Goal: Task Accomplishment & Management: Use online tool/utility

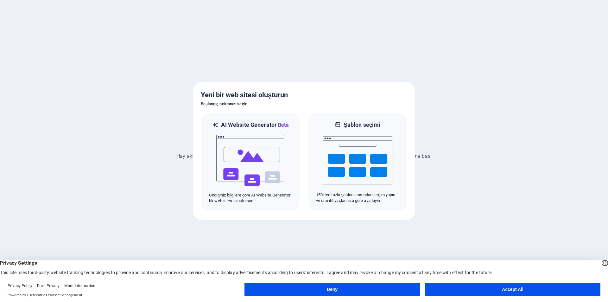
click at [488, 292] on button "Accept All" at bounding box center [512, 289] width 175 height 13
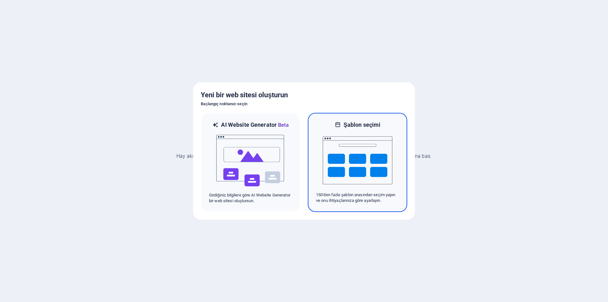
click at [340, 160] on img at bounding box center [358, 159] width 70 height 63
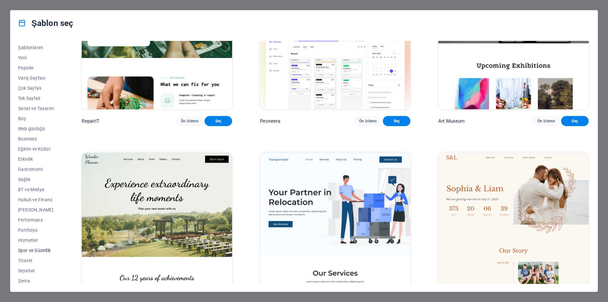
scroll to position [10, 0]
click at [34, 168] on span "Gastronomi" at bounding box center [36, 167] width 36 height 5
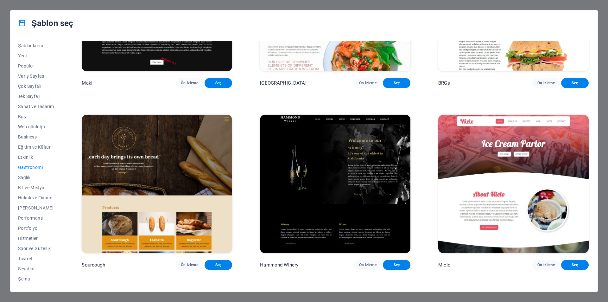
scroll to position [475, 0]
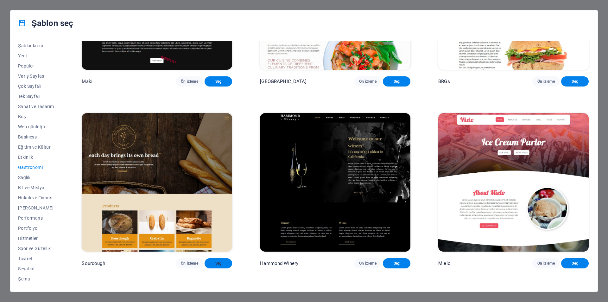
click at [222, 260] on span "Seç" at bounding box center [218, 262] width 17 height 5
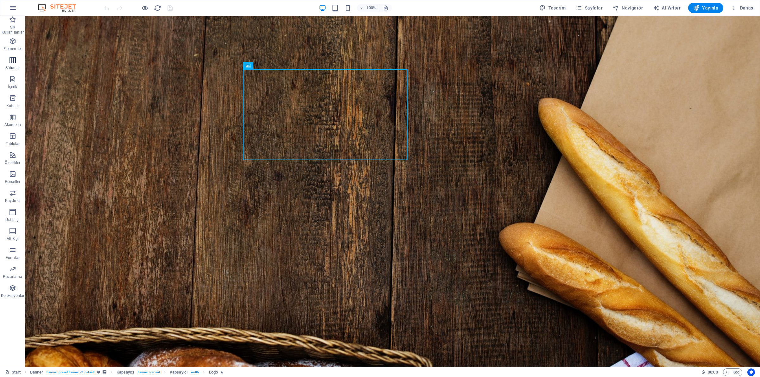
click at [8, 63] on span "Sütunlar" at bounding box center [12, 63] width 25 height 15
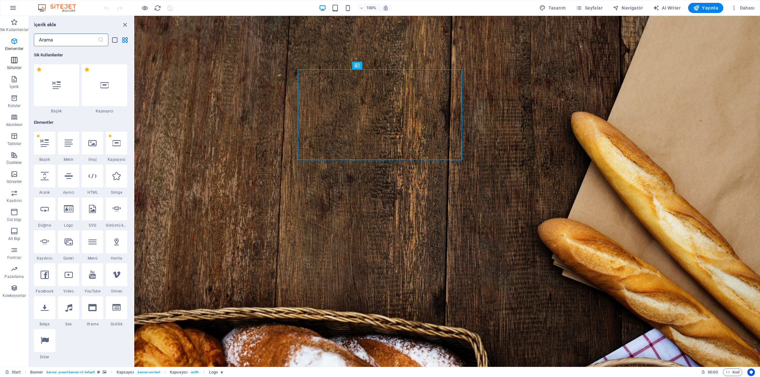
scroll to position [313, 0]
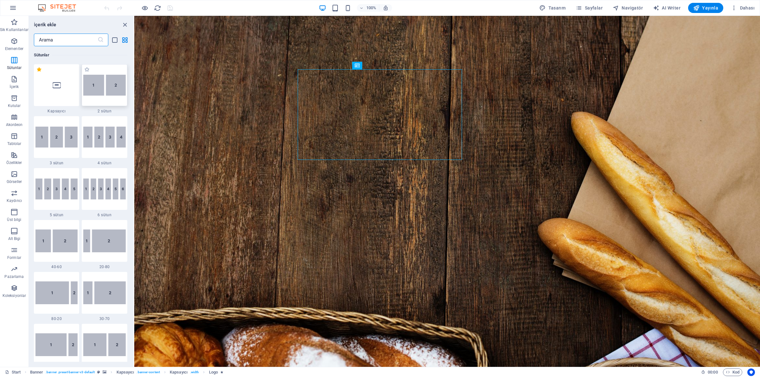
click at [96, 84] on img at bounding box center [104, 85] width 42 height 21
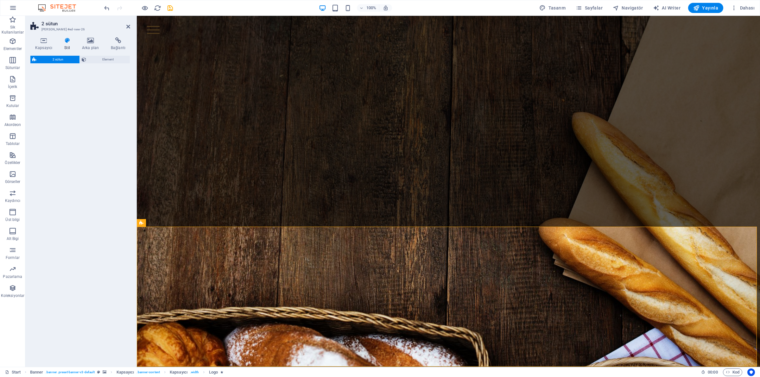
select select "rem"
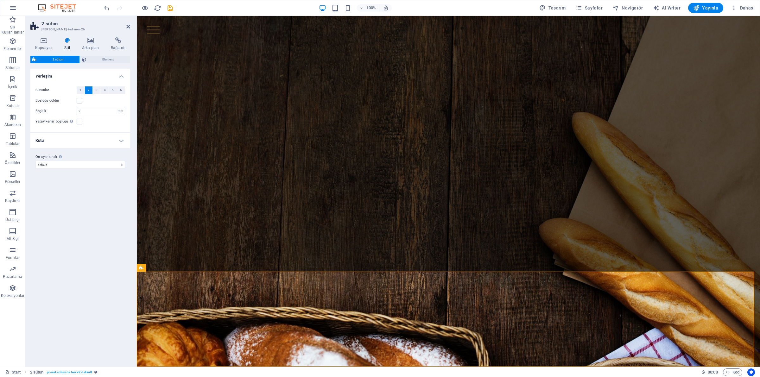
scroll to position [95, 0]
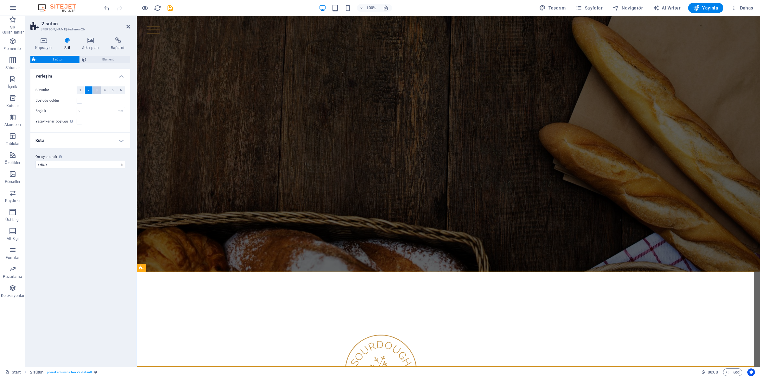
click at [96, 93] on span "3" at bounding box center [97, 90] width 2 height 8
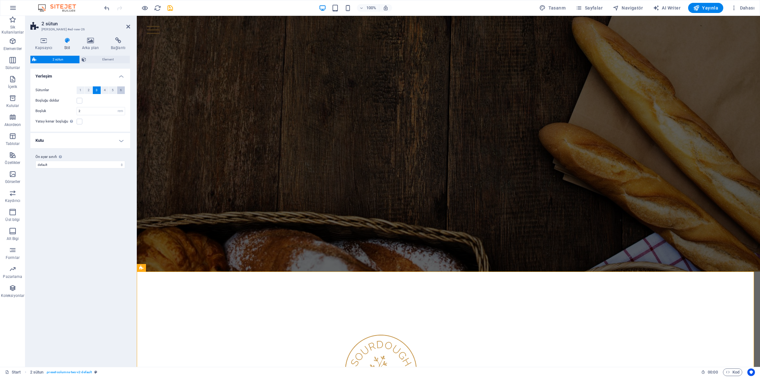
click at [118, 90] on button "6" at bounding box center [121, 90] width 8 height 8
click at [9, 77] on icon "button" at bounding box center [13, 79] width 8 height 8
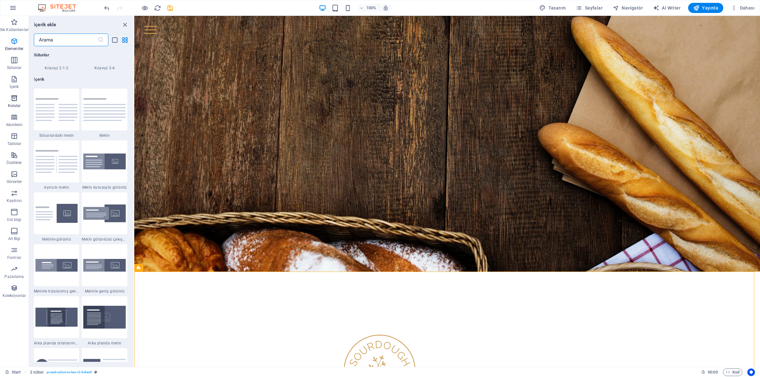
scroll to position [1107, 0]
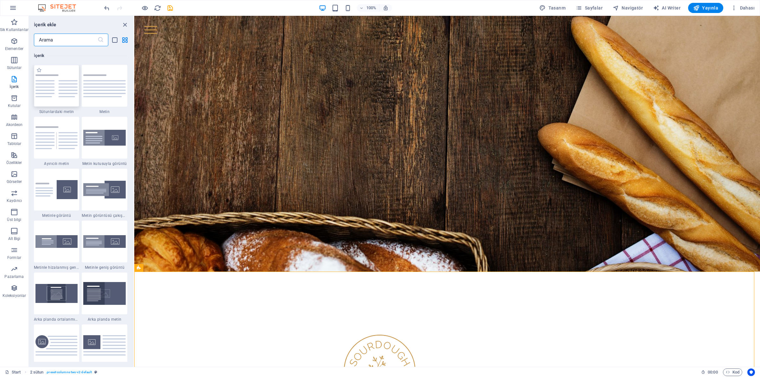
click at [71, 85] on img at bounding box center [56, 85] width 42 height 22
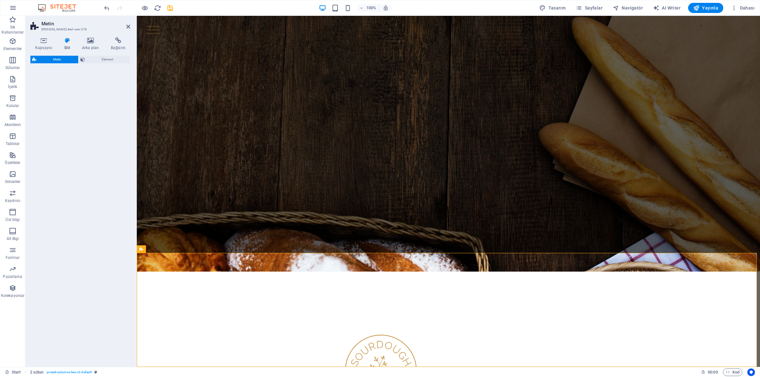
select select "rem"
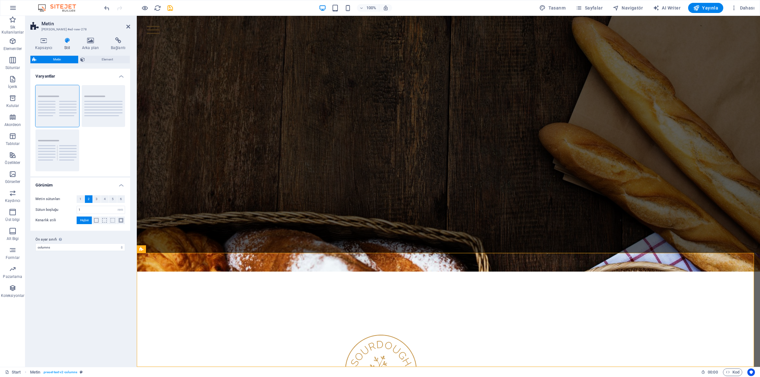
scroll to position [239, 0]
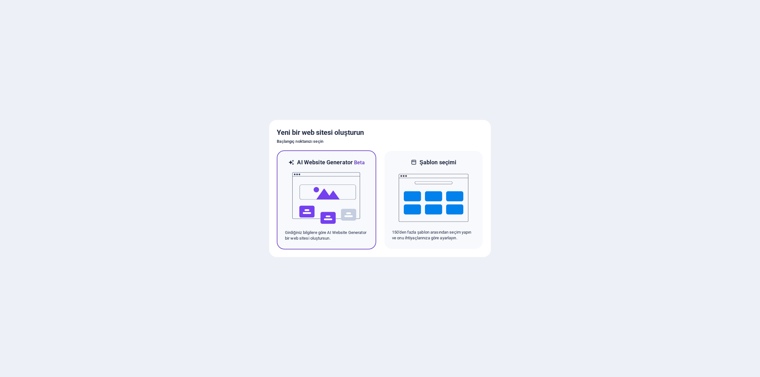
click at [348, 194] on img at bounding box center [326, 197] width 70 height 63
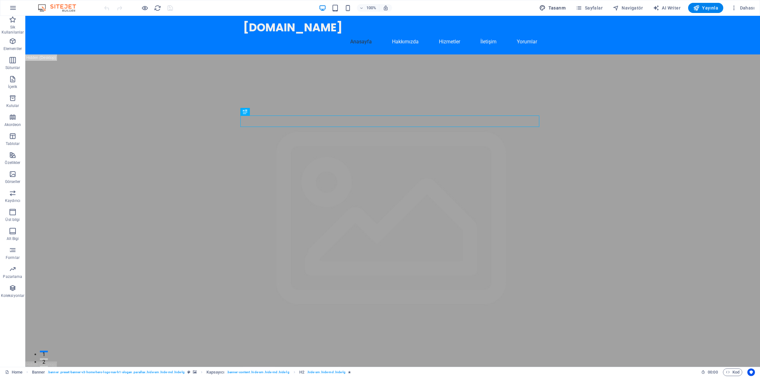
click at [560, 6] on span "Tasarım" at bounding box center [552, 8] width 26 height 6
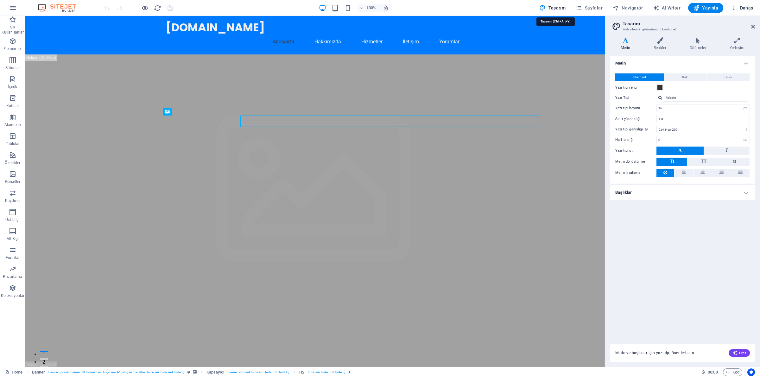
click at [753, 25] on icon at bounding box center [753, 26] width 4 height 5
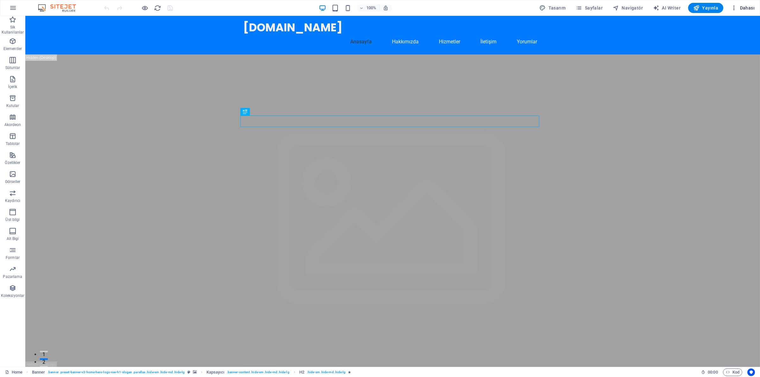
click at [733, 10] on icon "button" at bounding box center [733, 8] width 6 height 6
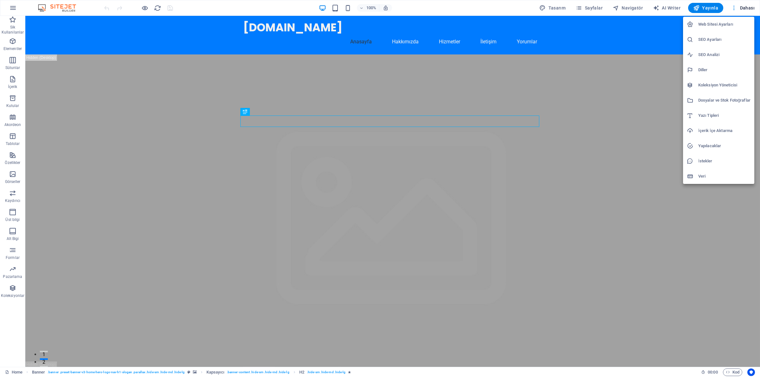
click at [733, 10] on div at bounding box center [380, 188] width 760 height 377
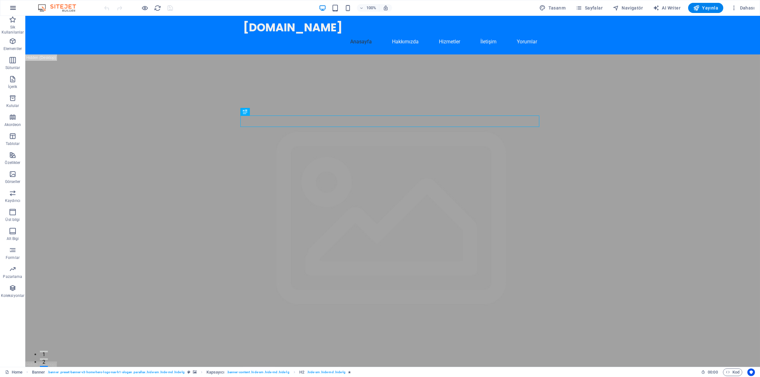
click at [9, 10] on button "button" at bounding box center [12, 7] width 15 height 15
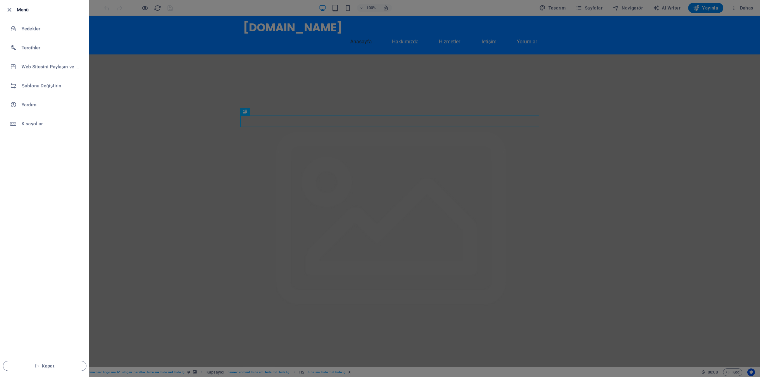
click at [249, 102] on div at bounding box center [380, 188] width 760 height 377
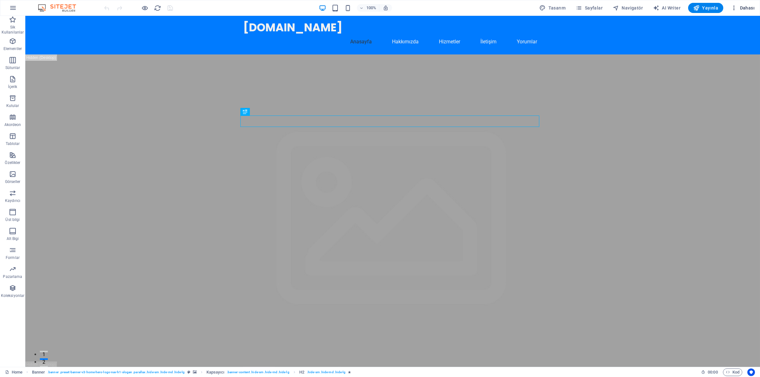
click at [733, 8] on icon "button" at bounding box center [733, 8] width 6 height 6
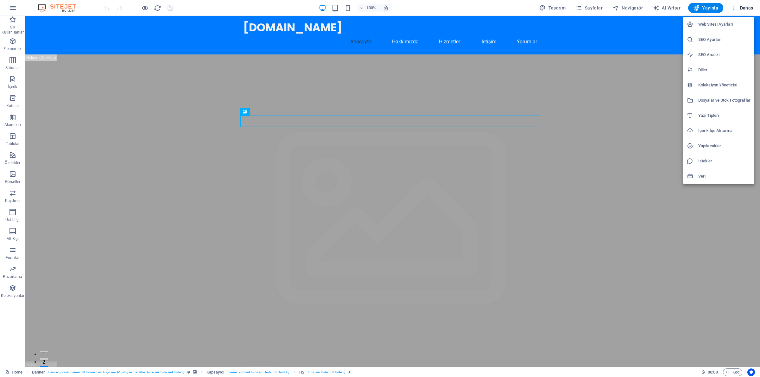
click at [733, 8] on div at bounding box center [380, 188] width 760 height 377
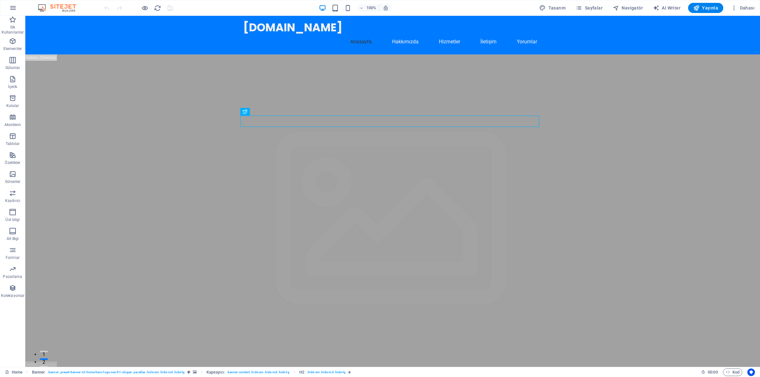
click at [41, 7] on img at bounding box center [59, 8] width 47 height 8
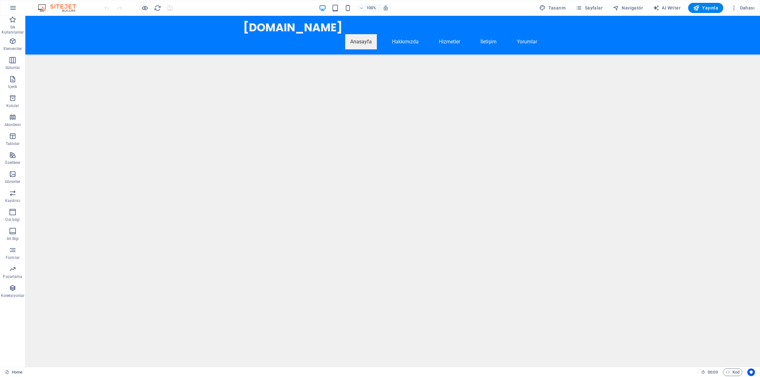
scroll to position [356, 0]
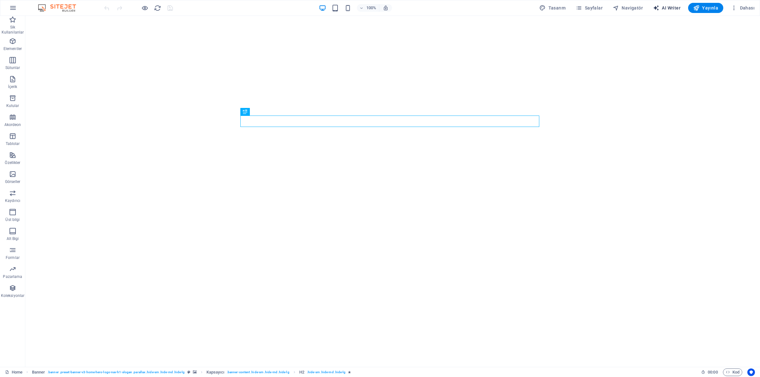
click at [670, 8] on span "AI Writer" at bounding box center [667, 8] width 28 height 6
select select "English"
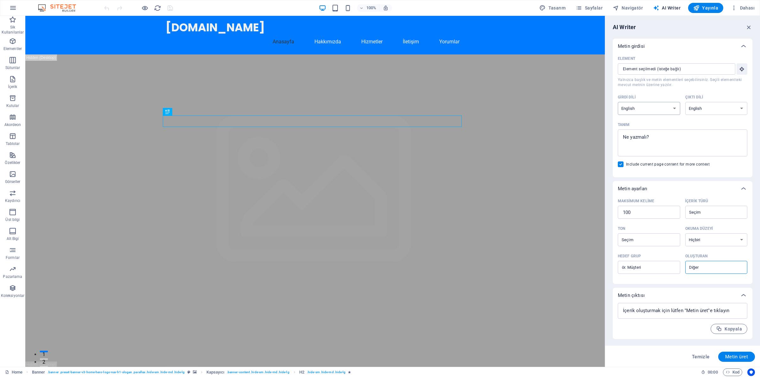
click at [649, 109] on select "Albanian Arabic Armenian Awadhi Azerbaijani Bashkir Basque Belarusian Bengali B…" at bounding box center [648, 108] width 62 height 13
click at [670, 47] on div "Metin girdisi" at bounding box center [676, 46] width 118 height 6
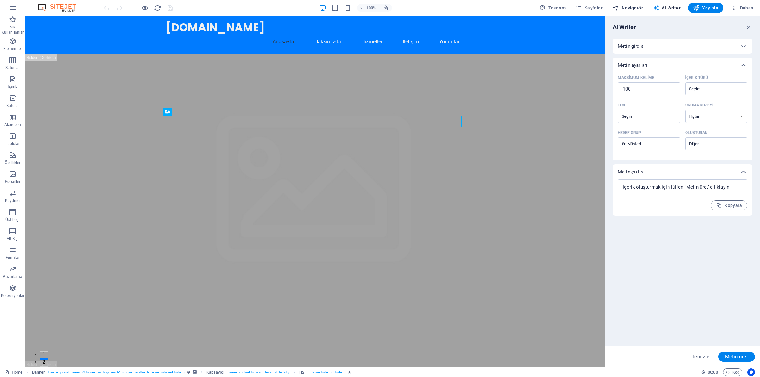
click at [629, 7] on span "Navigatör" at bounding box center [627, 8] width 30 height 6
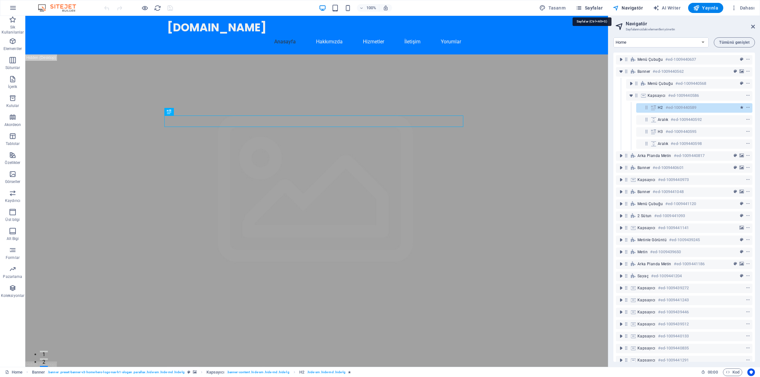
click at [579, 7] on icon "button" at bounding box center [578, 8] width 6 height 6
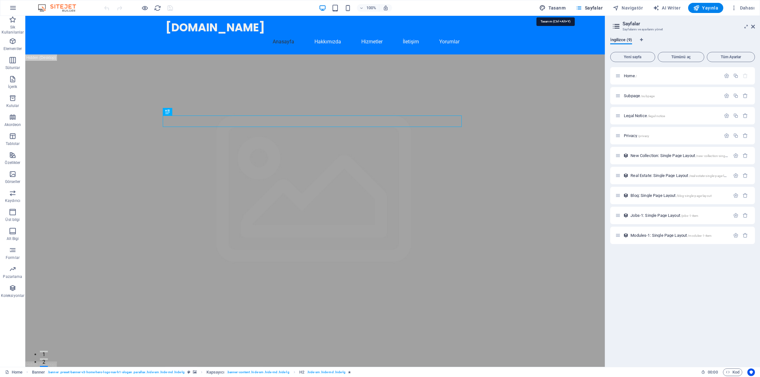
click at [556, 7] on span "Tasarım" at bounding box center [552, 8] width 26 height 6
select select "px"
select select "200"
select select "px"
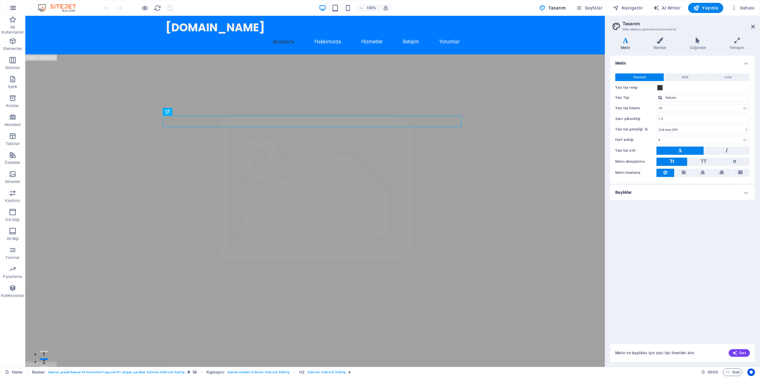
click at [10, 9] on icon "button" at bounding box center [13, 8] width 8 height 8
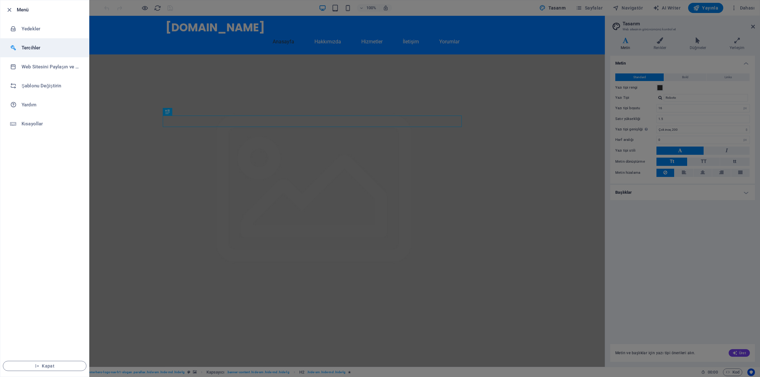
click at [27, 48] on h6 "Tercihler" at bounding box center [51, 48] width 59 height 8
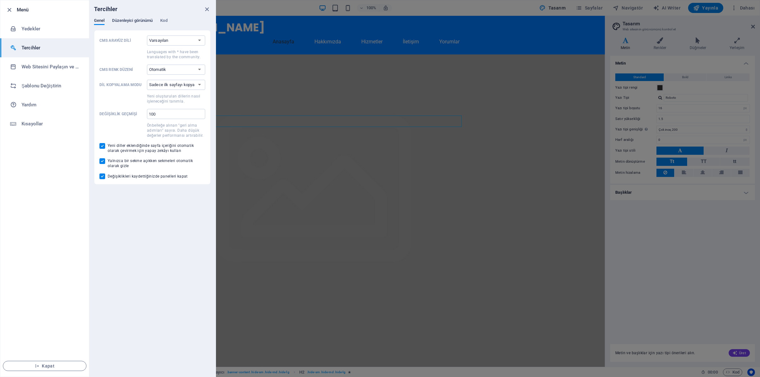
click at [149, 19] on span "Düzenleyici görünümü" at bounding box center [132, 21] width 41 height 9
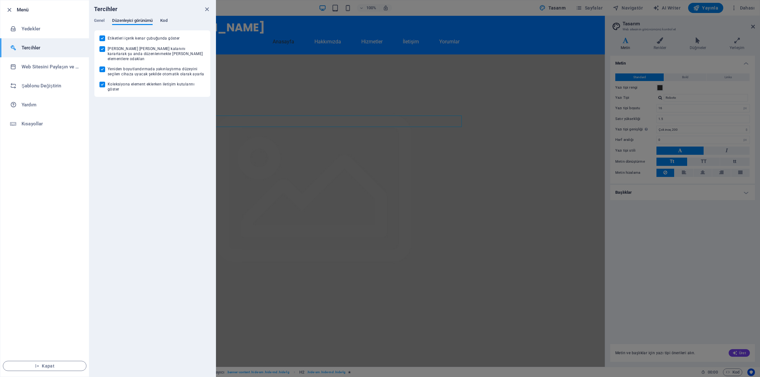
click at [161, 18] on span "Kod" at bounding box center [163, 21] width 7 height 9
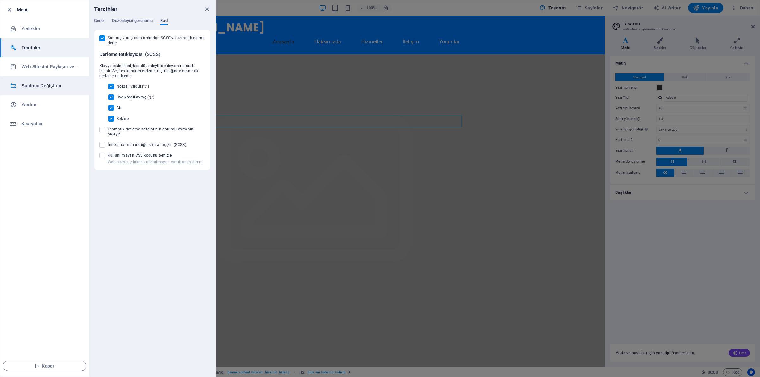
click at [53, 82] on h6 "Şablonu Değiştirin" at bounding box center [51, 86] width 59 height 8
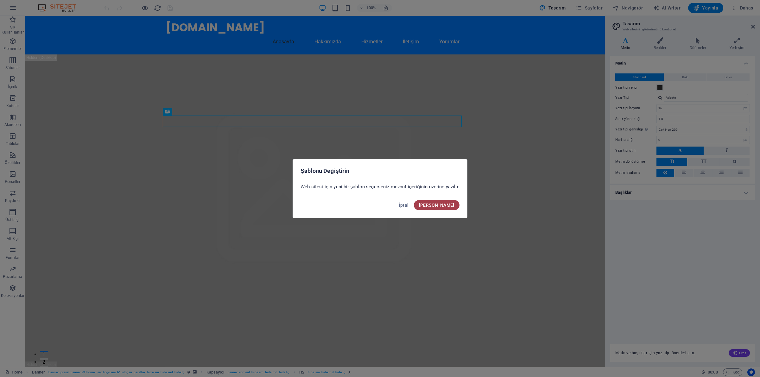
click at [453, 204] on span "Onayla" at bounding box center [436, 205] width 35 height 5
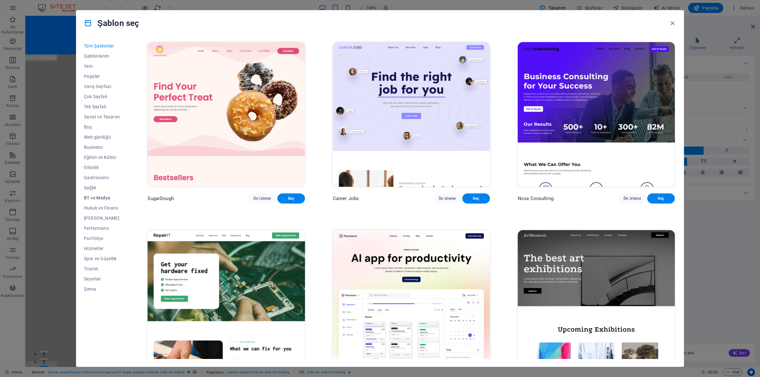
click at [95, 197] on span "BT ve Medya" at bounding box center [102, 197] width 36 height 5
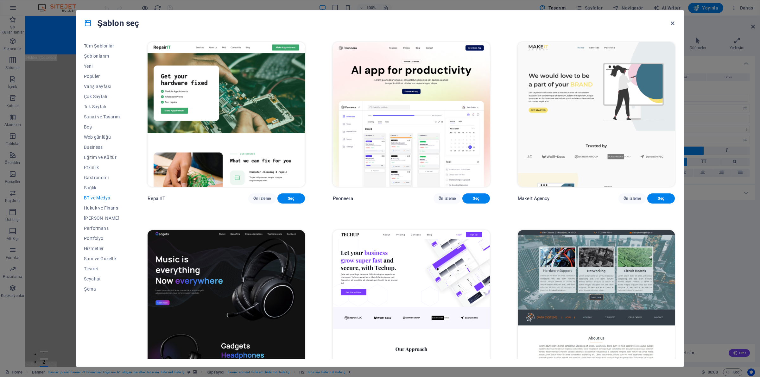
click at [671, 24] on icon "button" at bounding box center [671, 23] width 7 height 7
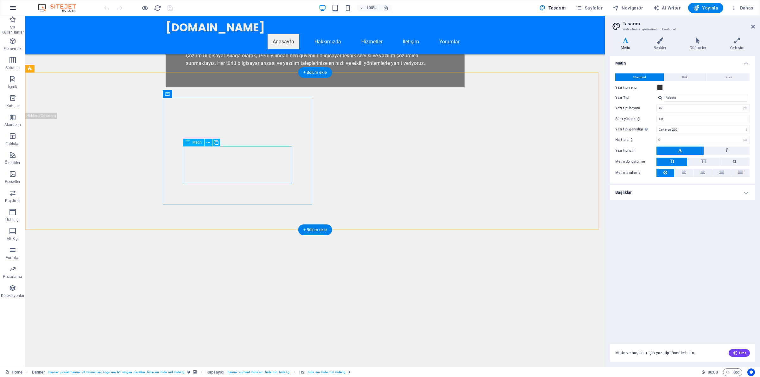
scroll to position [119, 0]
